Goal: Complete application form

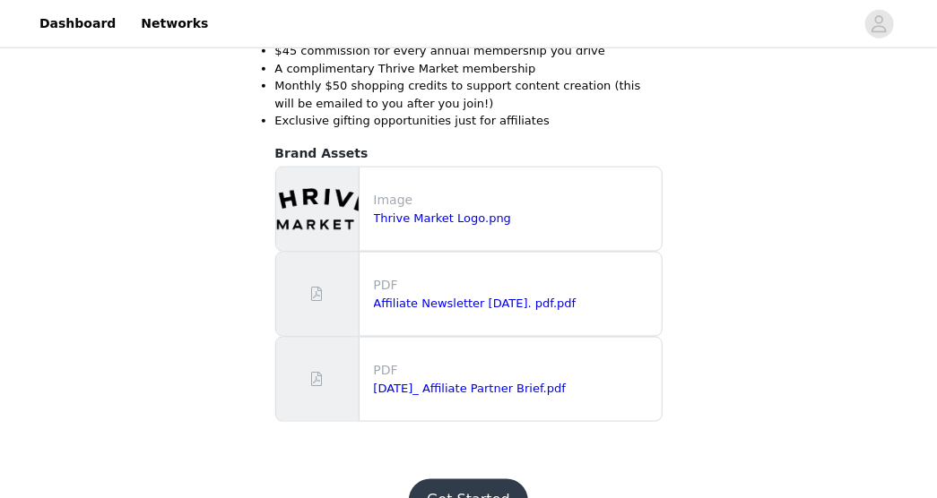
scroll to position [618, 0]
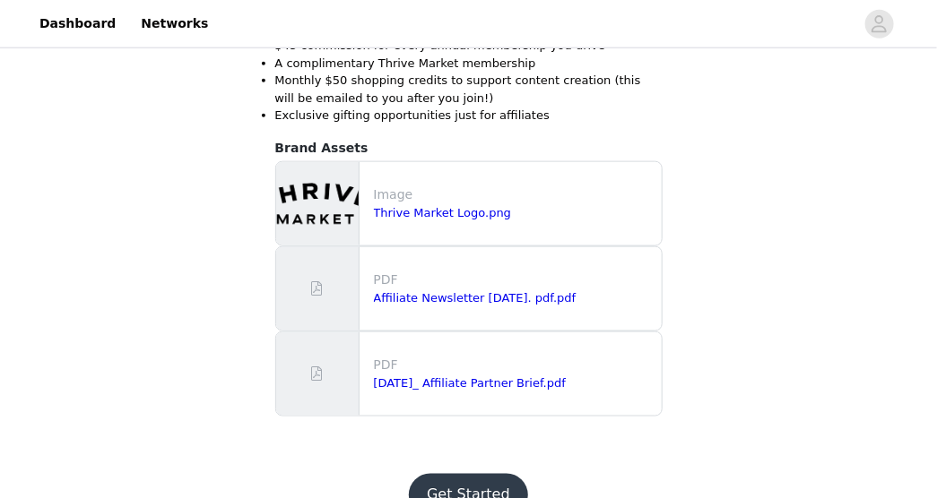
click at [477, 485] on button "Get Started" at bounding box center [468, 495] width 119 height 43
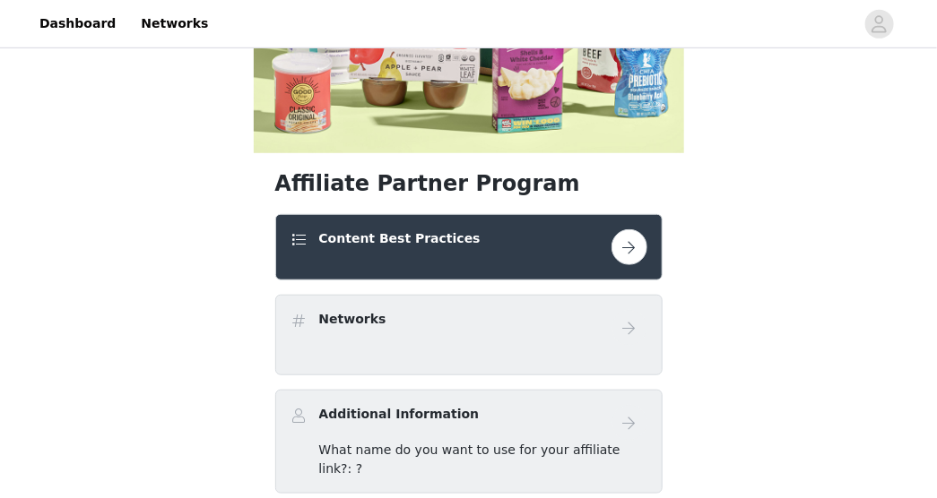
scroll to position [332, 0]
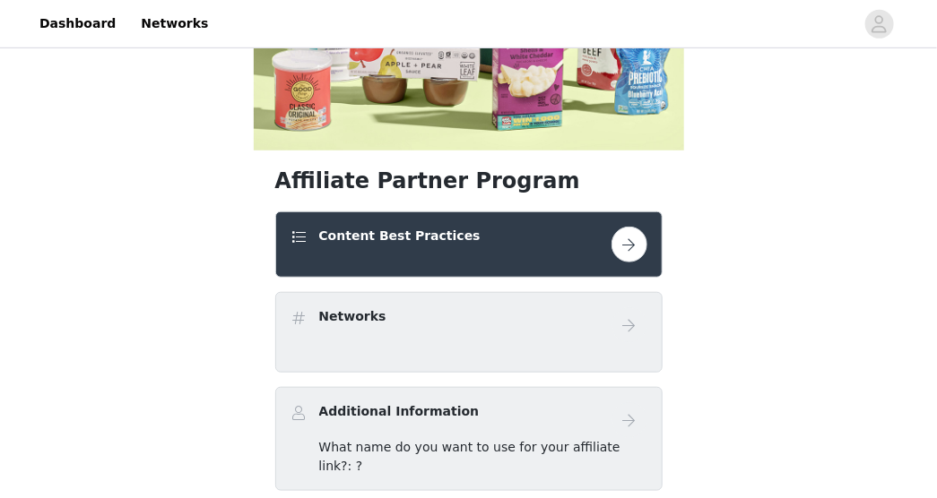
click at [630, 238] on button "button" at bounding box center [629, 245] width 36 height 36
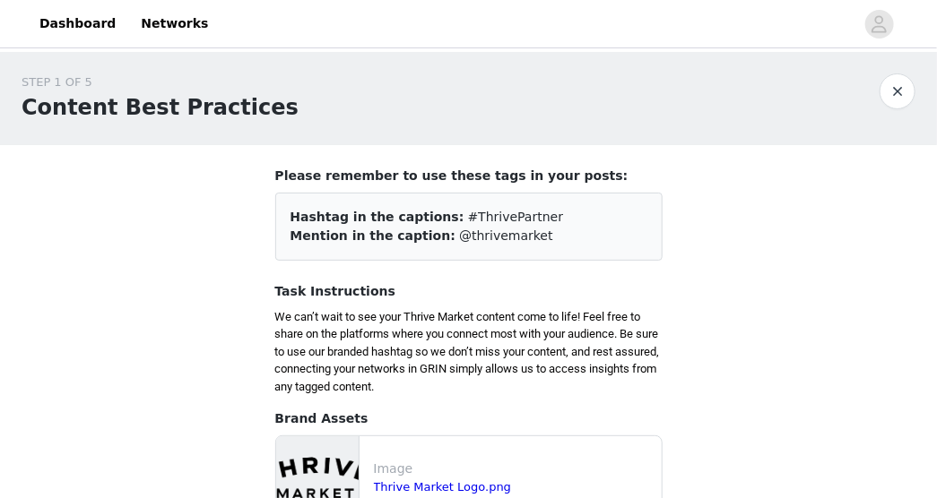
drag, startPoint x: 428, startPoint y: 215, endPoint x: 509, endPoint y: 239, distance: 84.2
click at [509, 239] on div "Hashtag in the captions: #ThrivePartner Mention in the caption: @thrivemarket" at bounding box center [468, 227] width 387 height 68
click at [290, 215] on span "Hashtag in the captions:" at bounding box center [377, 217] width 174 height 14
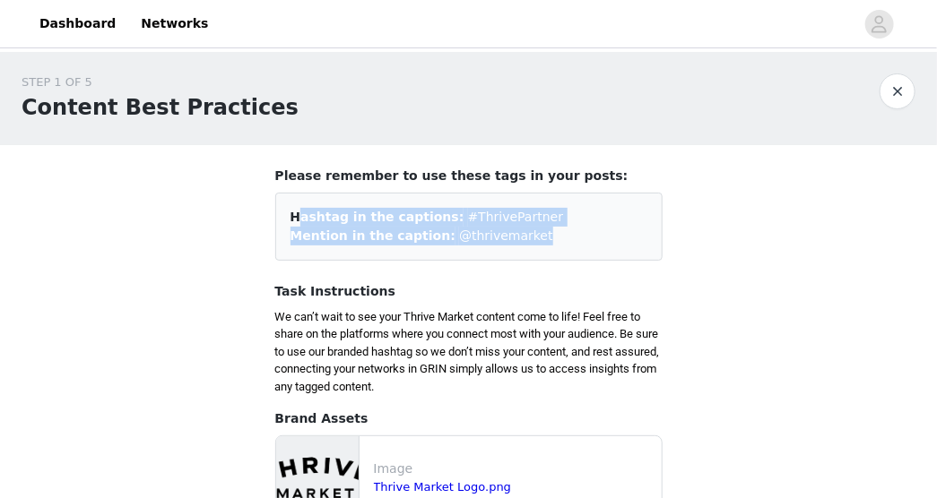
drag, startPoint x: 289, startPoint y: 215, endPoint x: 501, endPoint y: 245, distance: 213.6
click at [501, 245] on div "Hashtag in the captions: #ThrivePartner Mention in the caption: @thrivemarket" at bounding box center [468, 227] width 387 height 68
copy div "Hashtag in the captions: #ThrivePartner Mention in the caption: @thrivemarket"
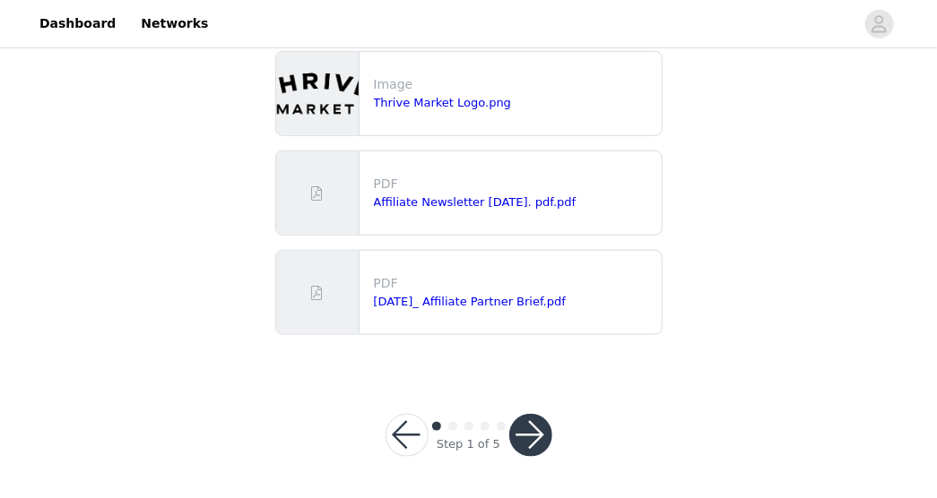
click at [521, 437] on button "button" at bounding box center [530, 435] width 43 height 43
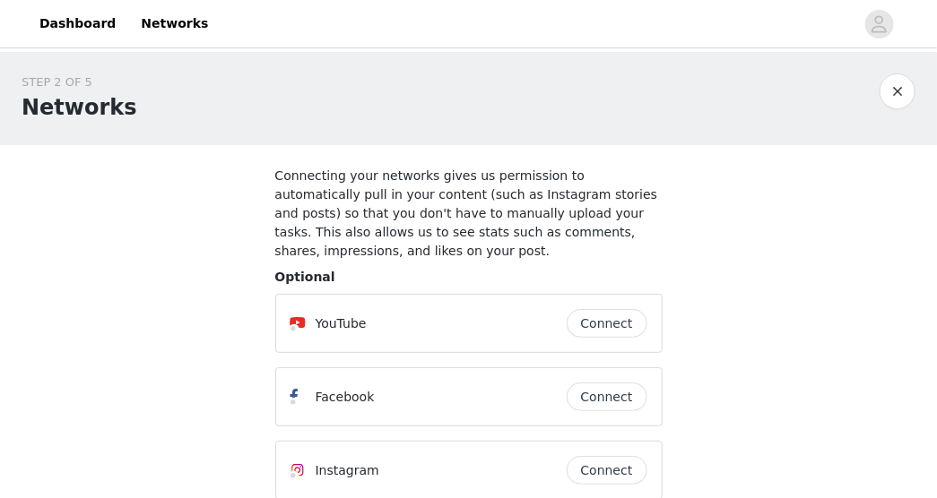
click at [613, 309] on button "Connect" at bounding box center [606, 323] width 81 height 29
click at [604, 383] on button "Connect" at bounding box center [606, 397] width 81 height 29
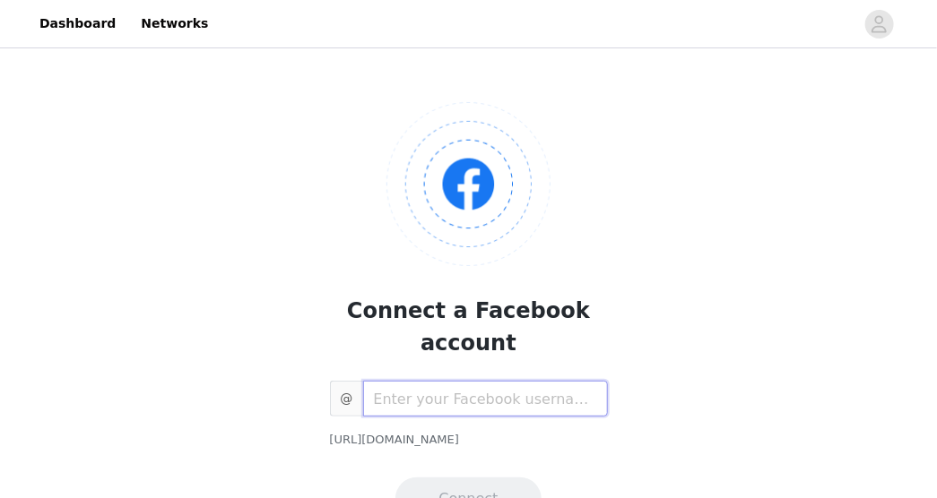
click at [584, 381] on input "text" at bounding box center [485, 399] width 245 height 36
paste input "[PERSON_NAME].freelandfoley"
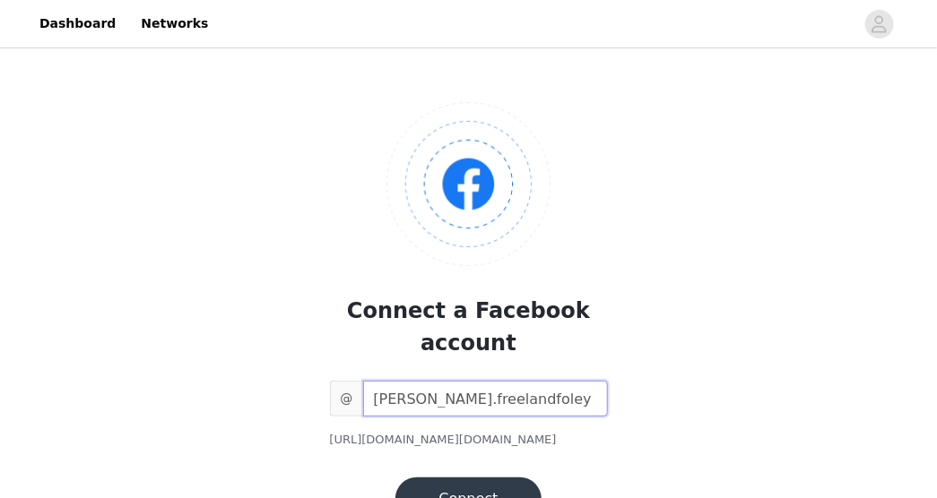
type input "[PERSON_NAME].freelandfoley"
click at [467, 478] on button "Connect" at bounding box center [467, 499] width 145 height 43
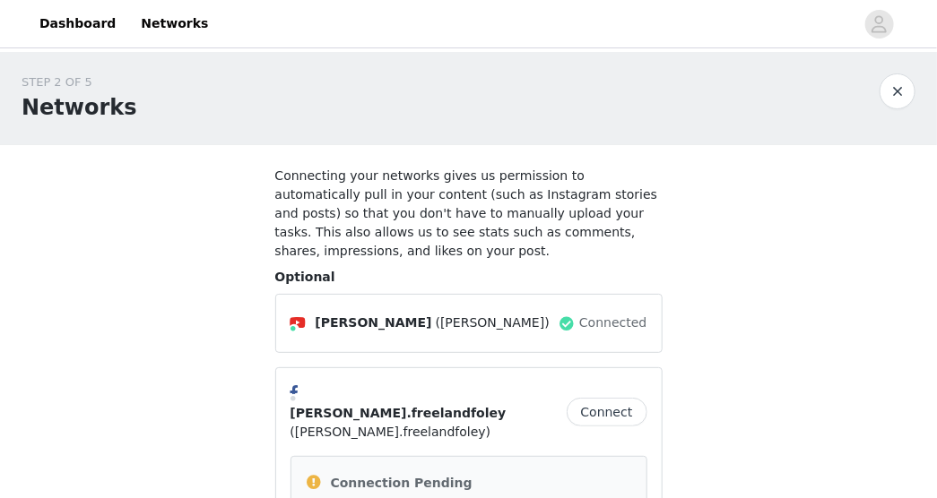
scroll to position [326, 0]
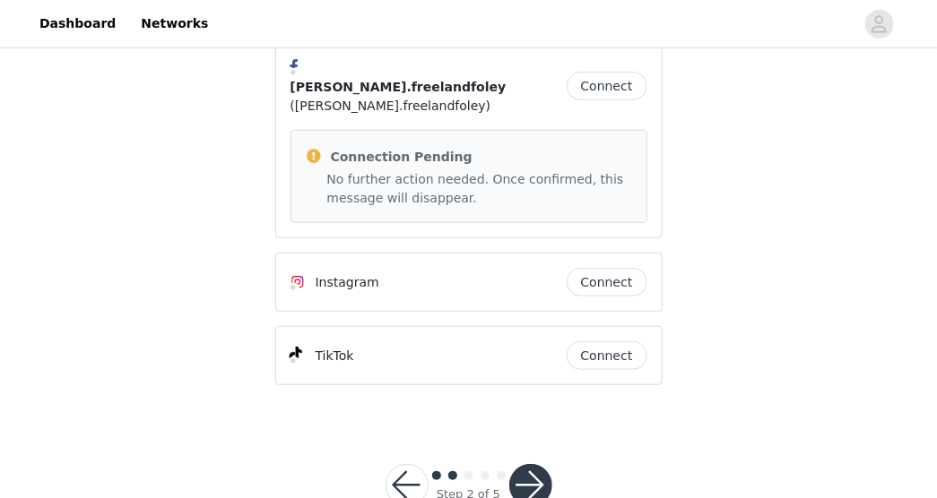
click at [599, 268] on button "Connect" at bounding box center [606, 282] width 81 height 29
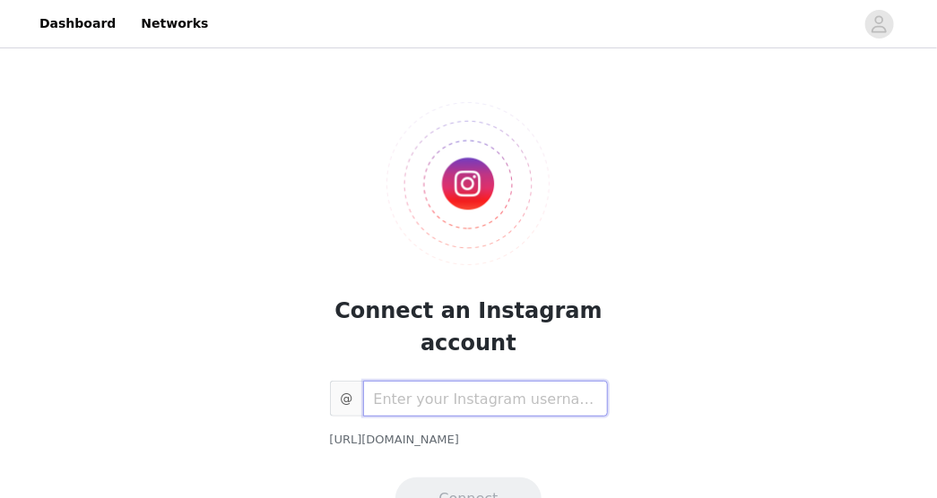
click at [462, 393] on input "text" at bounding box center [485, 399] width 245 height 36
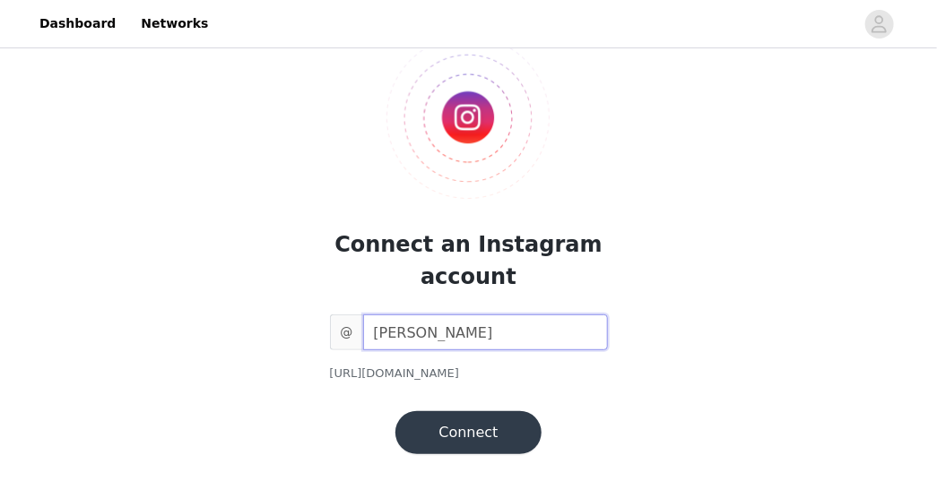
scroll to position [87, 0]
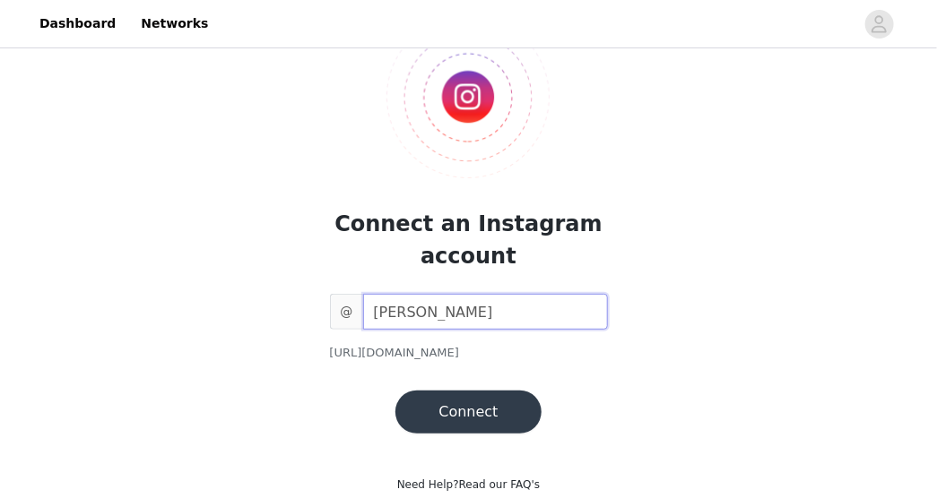
type input "[PERSON_NAME]"
click at [497, 411] on button "Connect" at bounding box center [467, 412] width 145 height 43
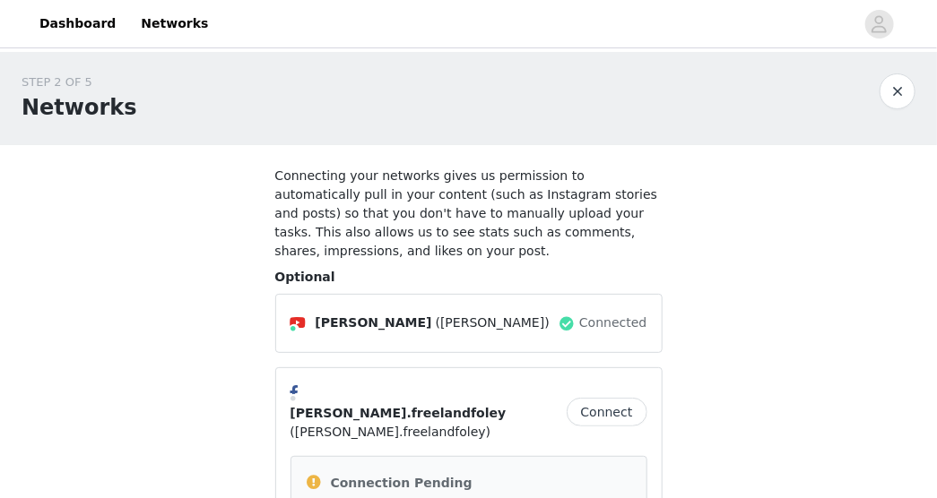
scroll to position [326, 0]
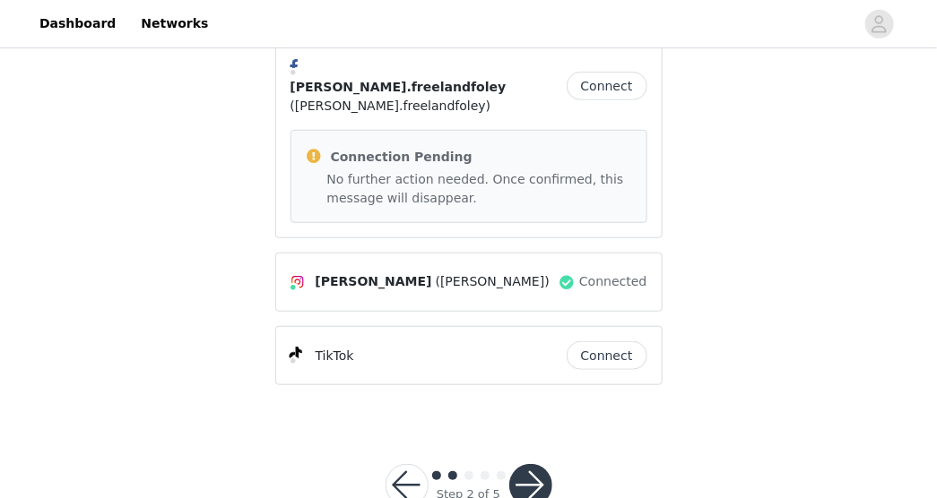
click at [600, 341] on button "Connect" at bounding box center [606, 355] width 81 height 29
click at [532, 464] on button "button" at bounding box center [530, 485] width 43 height 43
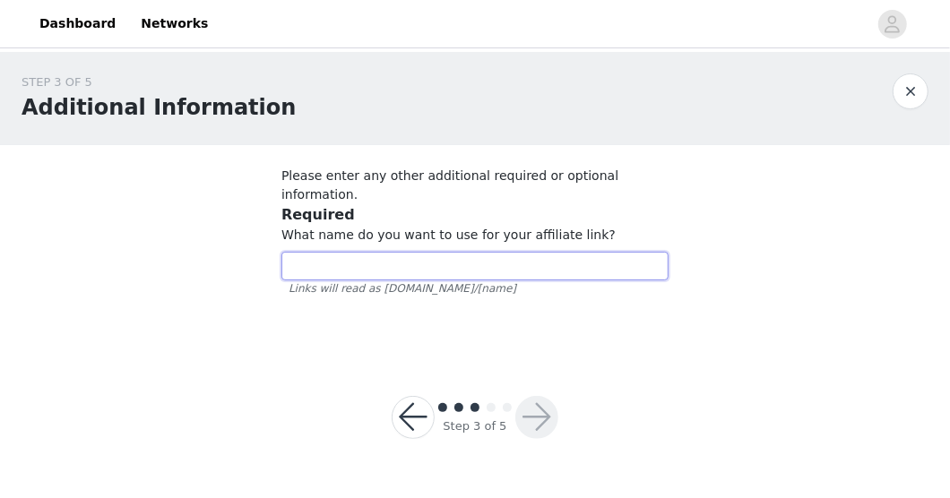
click at [495, 252] on input "text" at bounding box center [474, 266] width 387 height 29
type input "Katiefoley"
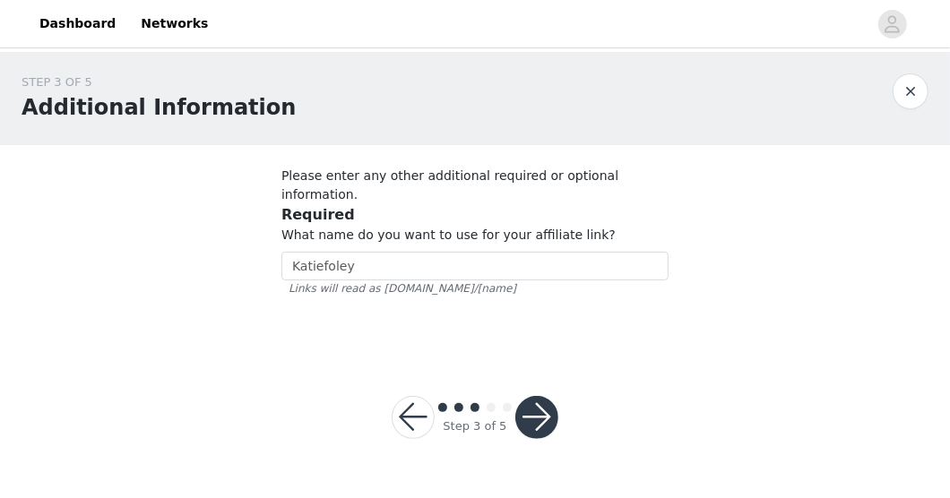
click at [536, 400] on button "button" at bounding box center [536, 417] width 43 height 43
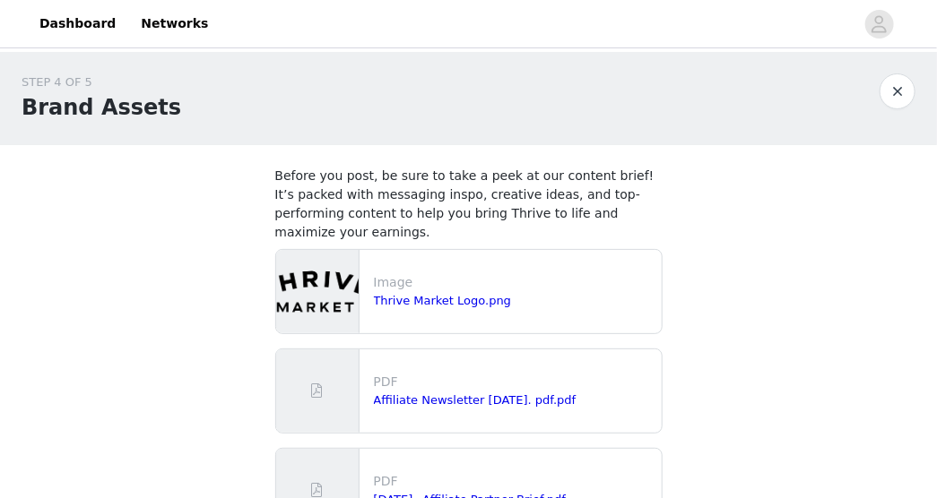
scroll to position [179, 0]
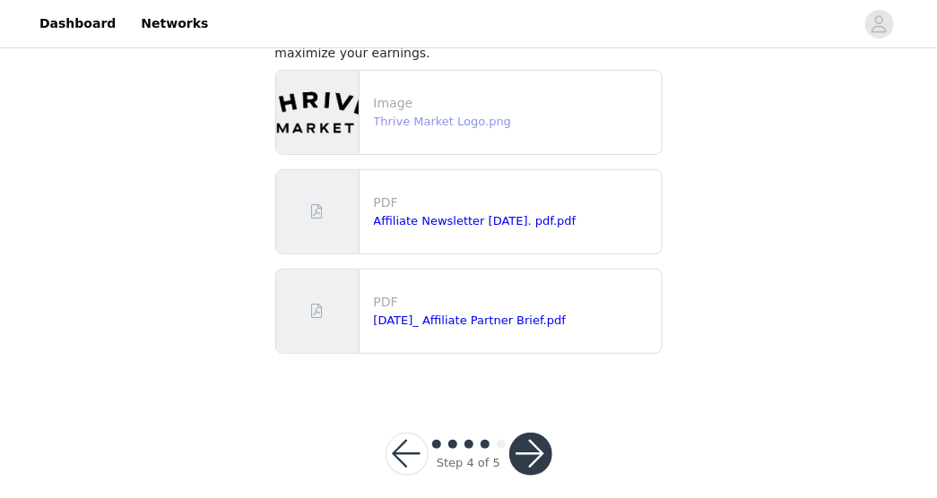
click at [449, 115] on link "Thrive Market Logo.png" at bounding box center [443, 121] width 138 height 13
click at [530, 437] on button "button" at bounding box center [530, 454] width 43 height 43
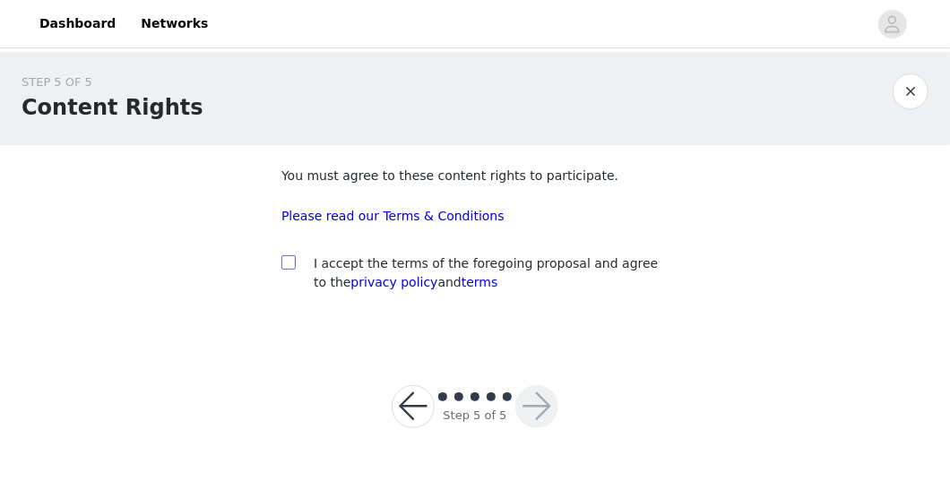
click at [291, 264] on input "checkbox" at bounding box center [287, 261] width 13 height 13
checkbox input "true"
click at [547, 409] on button "button" at bounding box center [536, 406] width 43 height 43
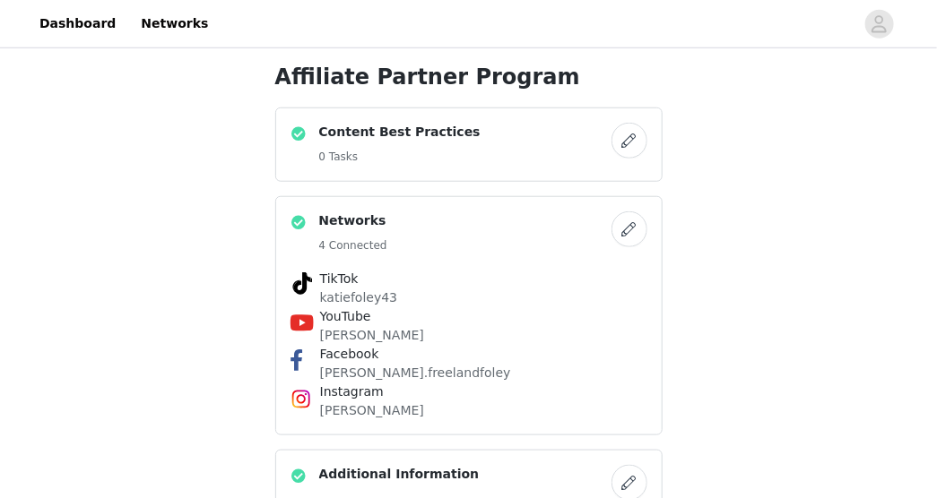
scroll to position [872, 0]
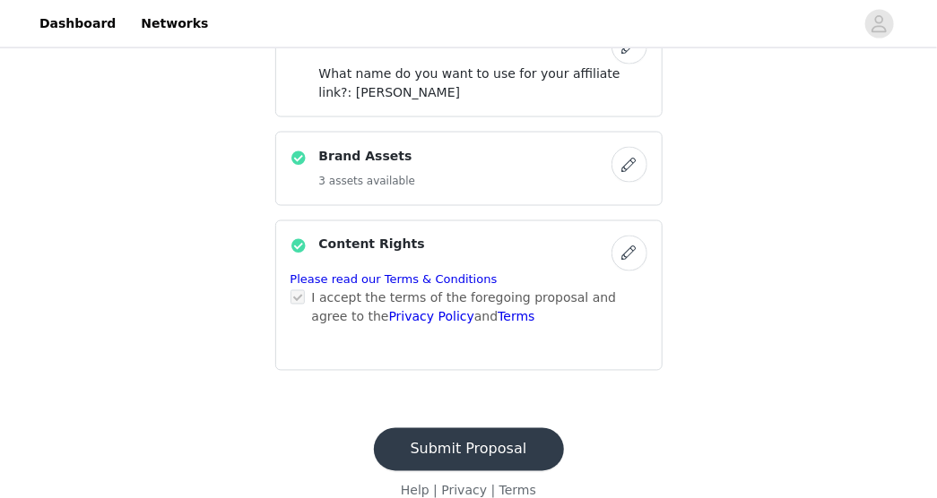
drag, startPoint x: 459, startPoint y: 445, endPoint x: 449, endPoint y: 448, distance: 10.5
click at [449, 448] on button "Submit Proposal" at bounding box center [469, 449] width 190 height 43
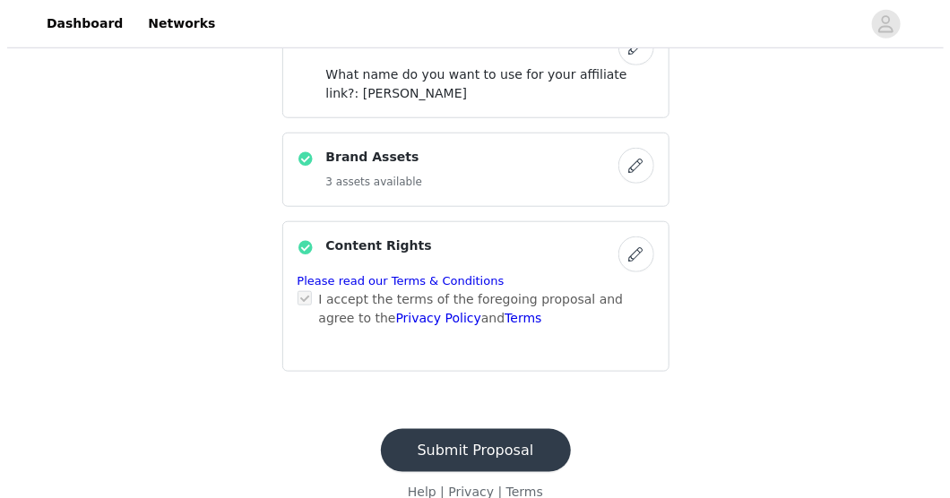
scroll to position [0, 0]
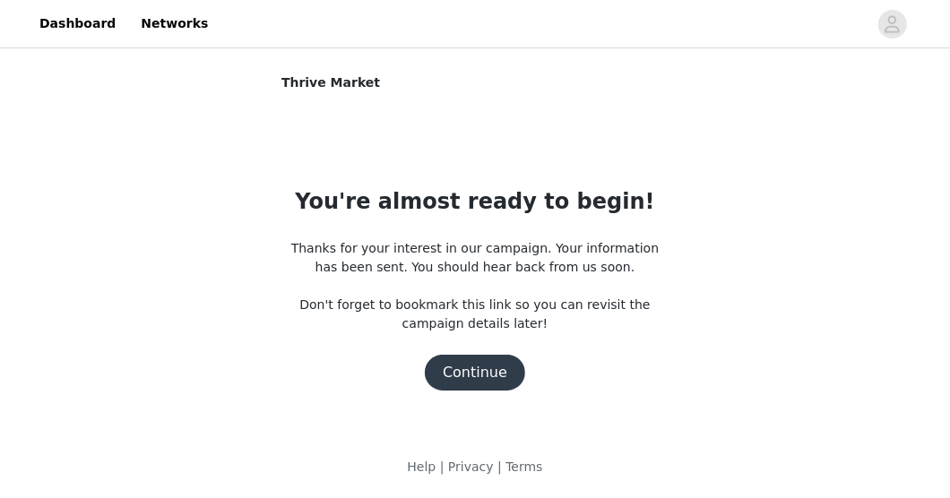
click at [480, 376] on button "Continue" at bounding box center [475, 373] width 100 height 36
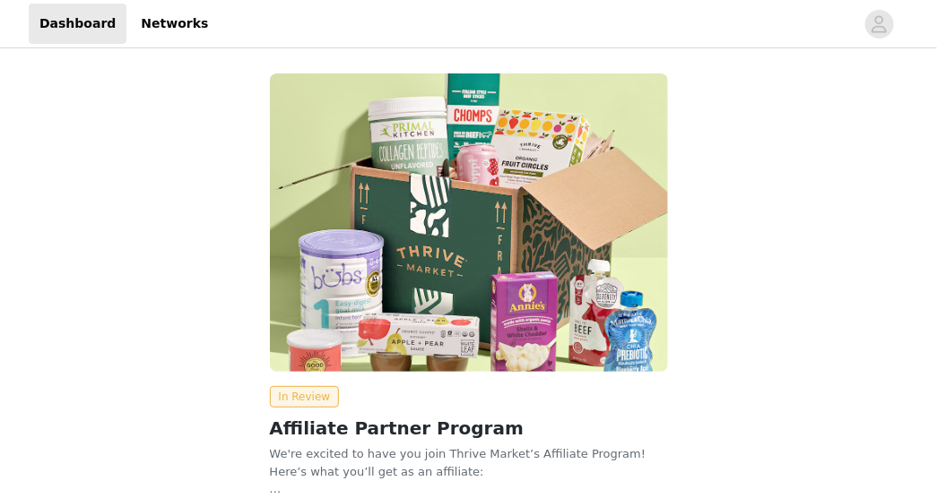
scroll to position [159, 0]
